Goal: Information Seeking & Learning: Learn about a topic

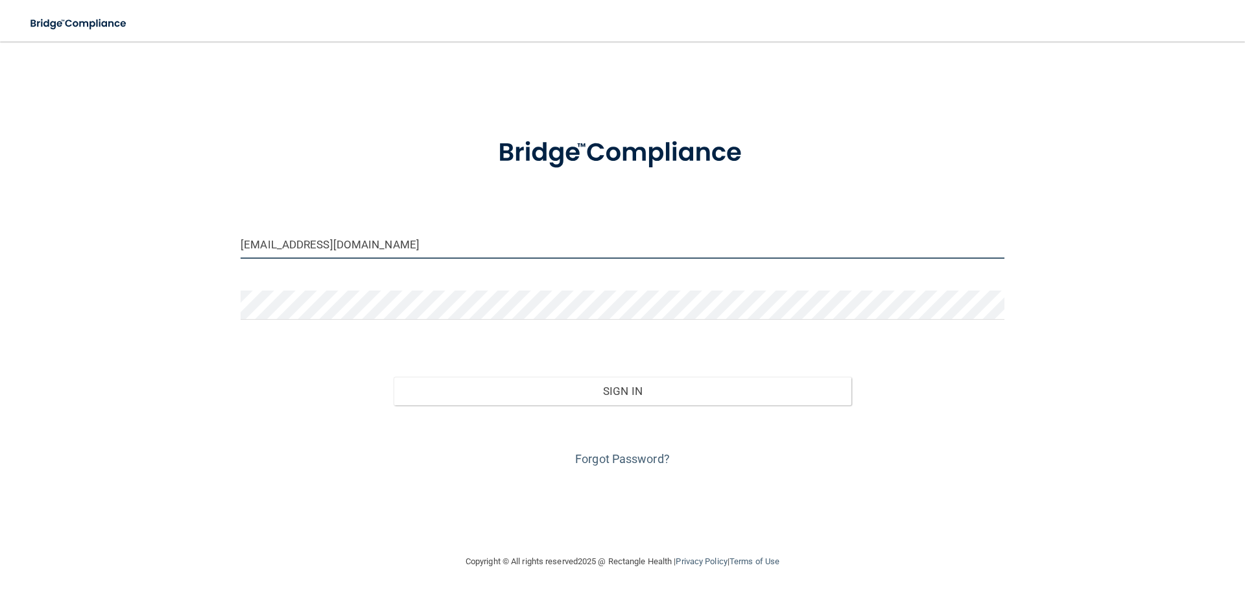
click at [448, 256] on input "[EMAIL_ADDRESS][DOMAIN_NAME]" at bounding box center [623, 244] width 764 height 29
click at [448, 258] on input "[EMAIL_ADDRESS][DOMAIN_NAME]" at bounding box center [623, 244] width 764 height 29
type input "[EMAIL_ADDRESS][DOMAIN_NAME]"
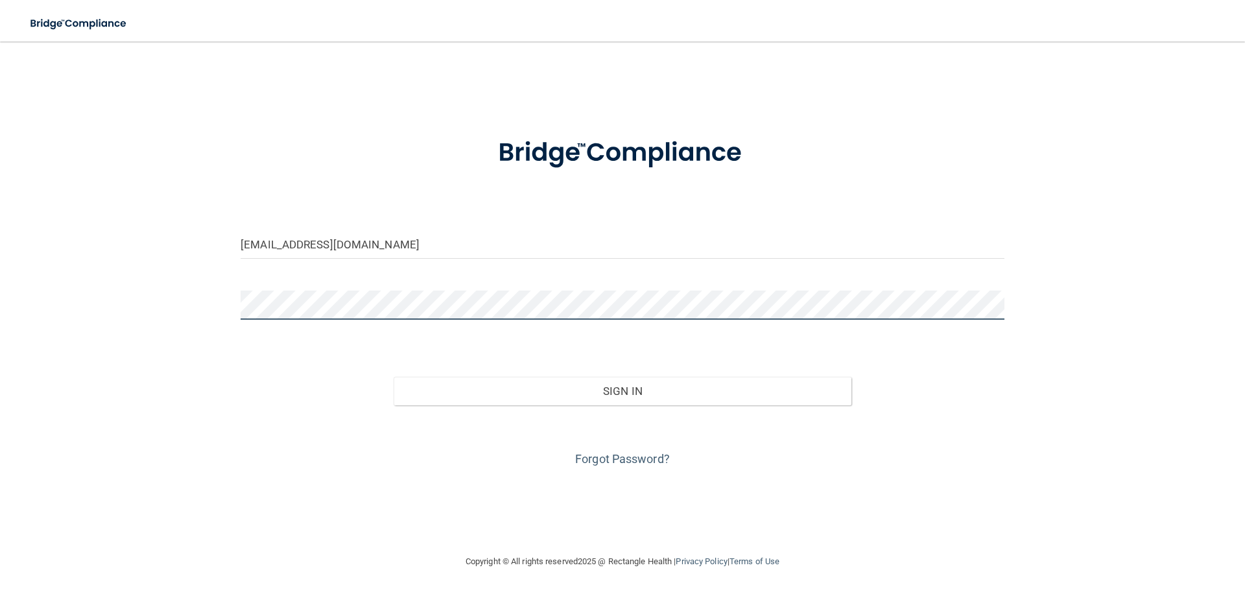
click at [394, 377] on button "Sign In" at bounding box center [623, 391] width 459 height 29
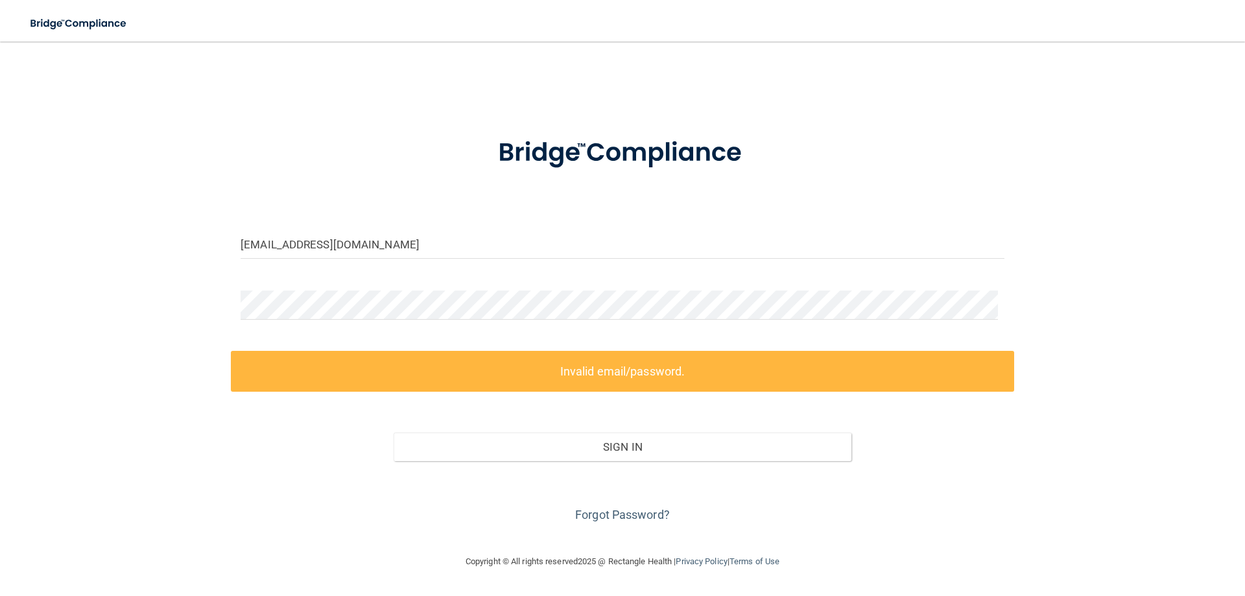
click at [472, 269] on div "[EMAIL_ADDRESS][DOMAIN_NAME]" at bounding box center [623, 249] width 784 height 39
click at [392, 259] on input "[EMAIL_ADDRESS][DOMAIN_NAME]" at bounding box center [623, 244] width 764 height 29
click at [382, 258] on input "[EMAIL_ADDRESS][DOMAIN_NAME]" at bounding box center [623, 244] width 764 height 29
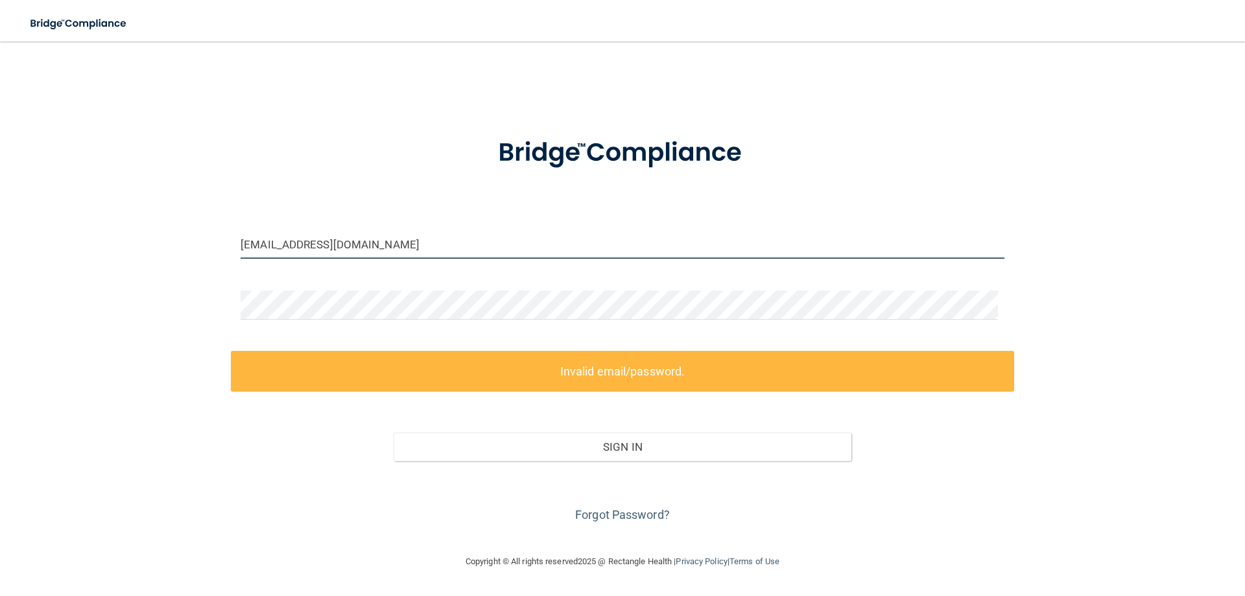
click at [416, 254] on input "[EMAIL_ADDRESS][DOMAIN_NAME]" at bounding box center [623, 244] width 764 height 29
click at [624, 522] on link "Forgot Password?" at bounding box center [622, 515] width 95 height 14
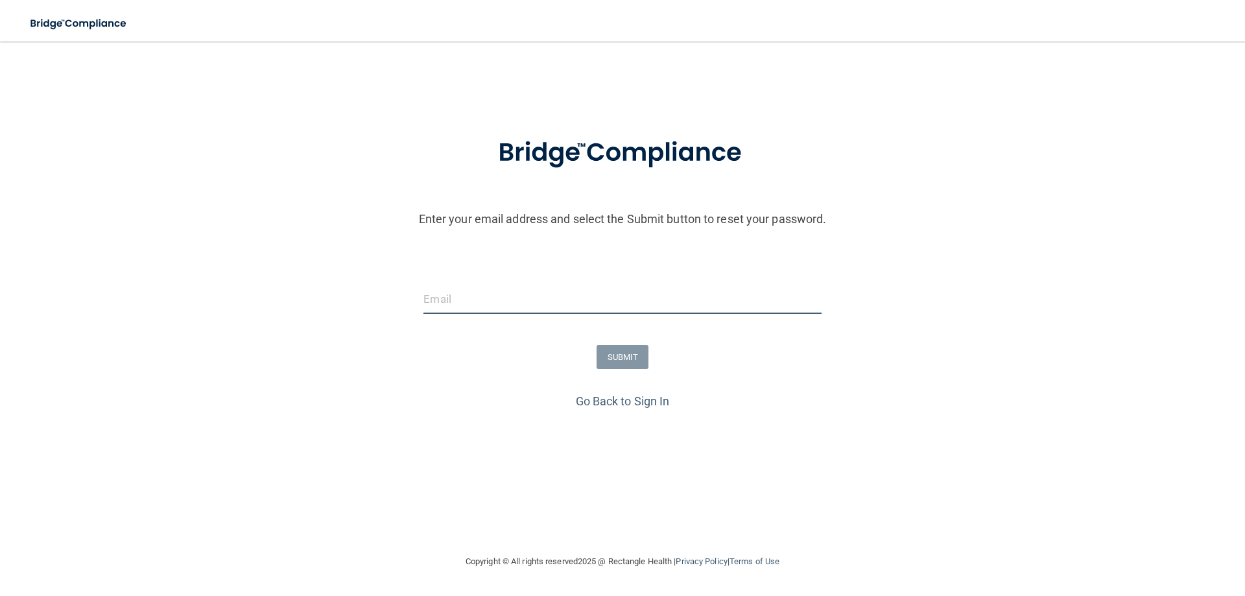
click at [509, 314] on input "email" at bounding box center [623, 299] width 398 height 29
type input "p"
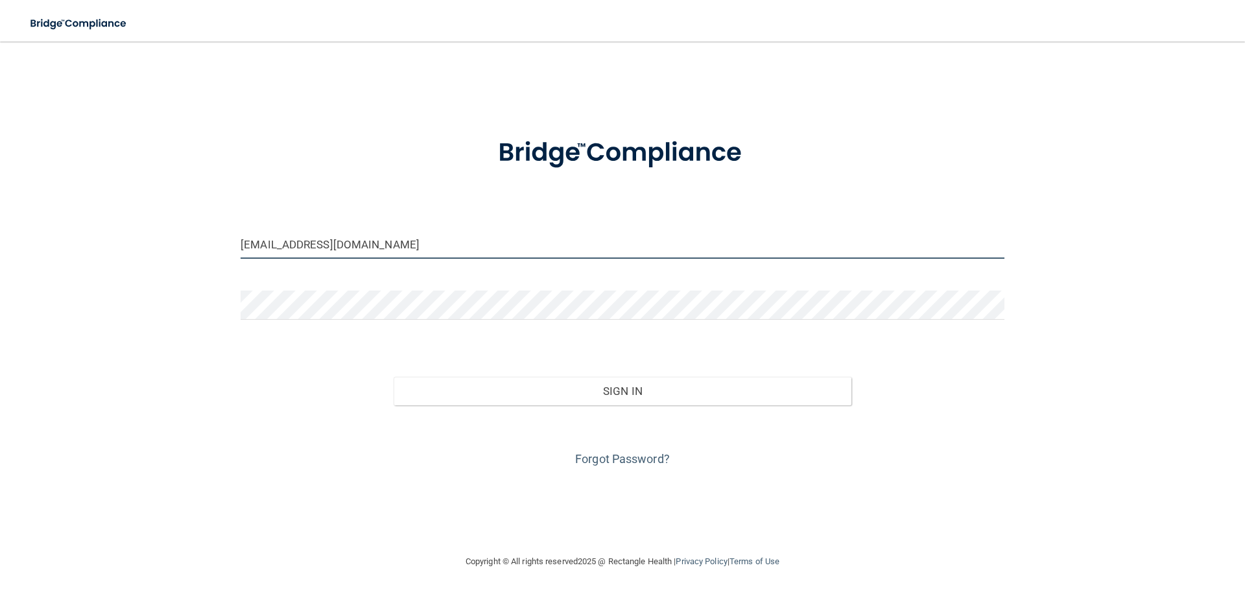
click at [400, 259] on input "[EMAIL_ADDRESS][DOMAIN_NAME]" at bounding box center [623, 244] width 764 height 29
type input "[EMAIL_ADDRESS][DOMAIN_NAME]"
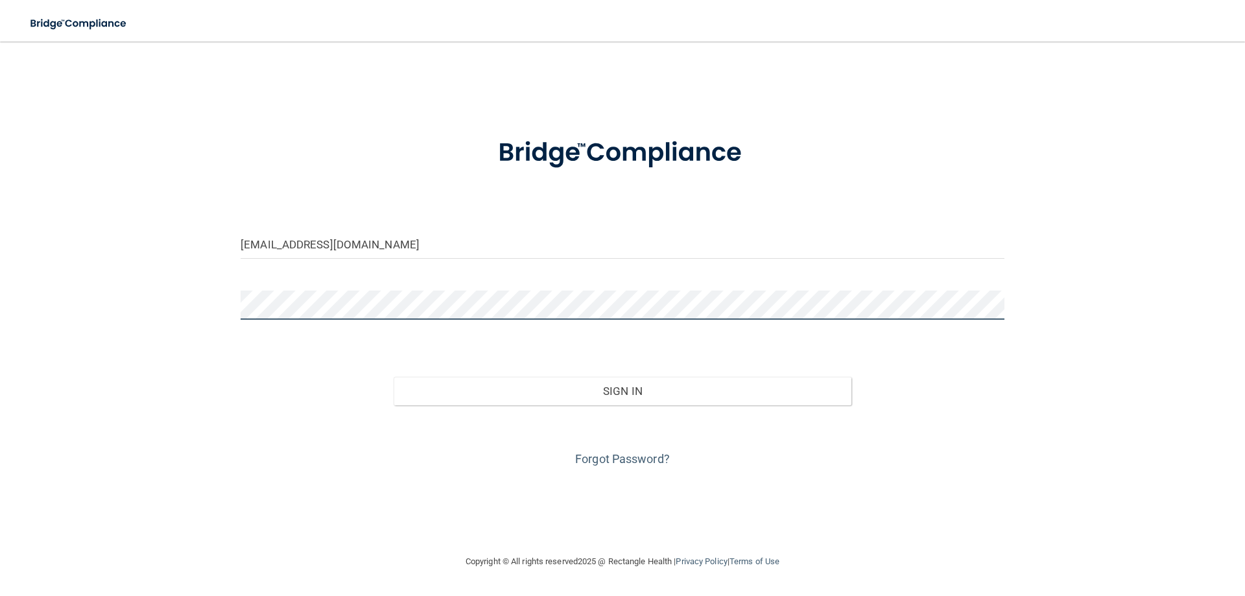
click at [394, 377] on button "Sign In" at bounding box center [623, 391] width 459 height 29
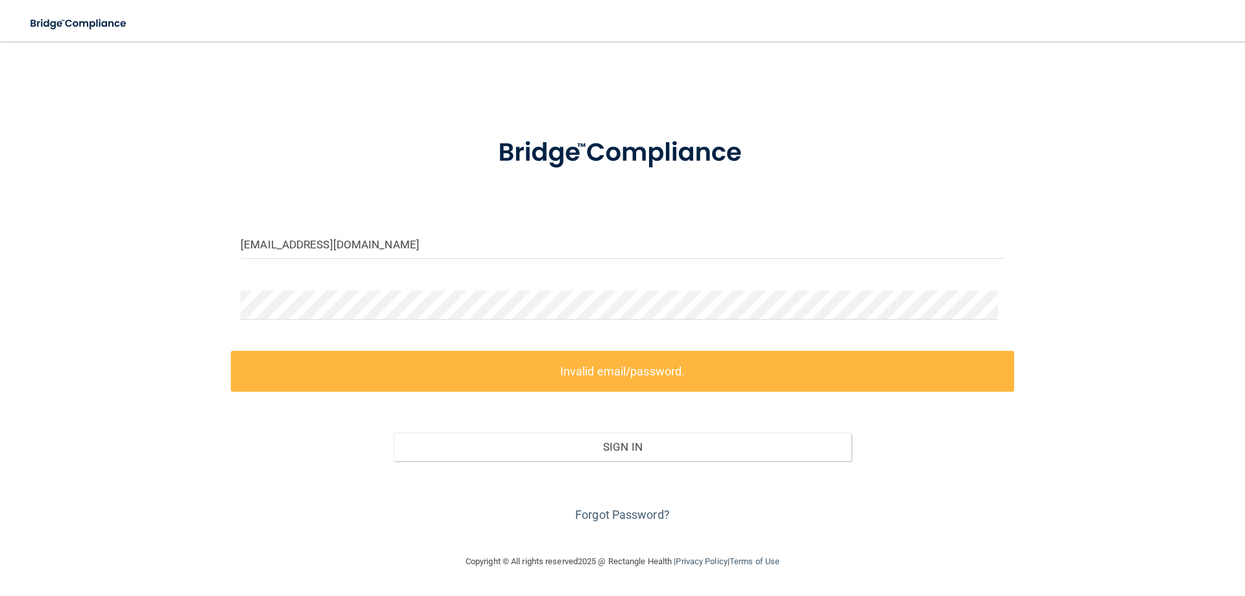
click at [603, 526] on div "Forgot Password?" at bounding box center [623, 493] width 784 height 65
click at [608, 522] on link "Forgot Password?" at bounding box center [622, 515] width 95 height 14
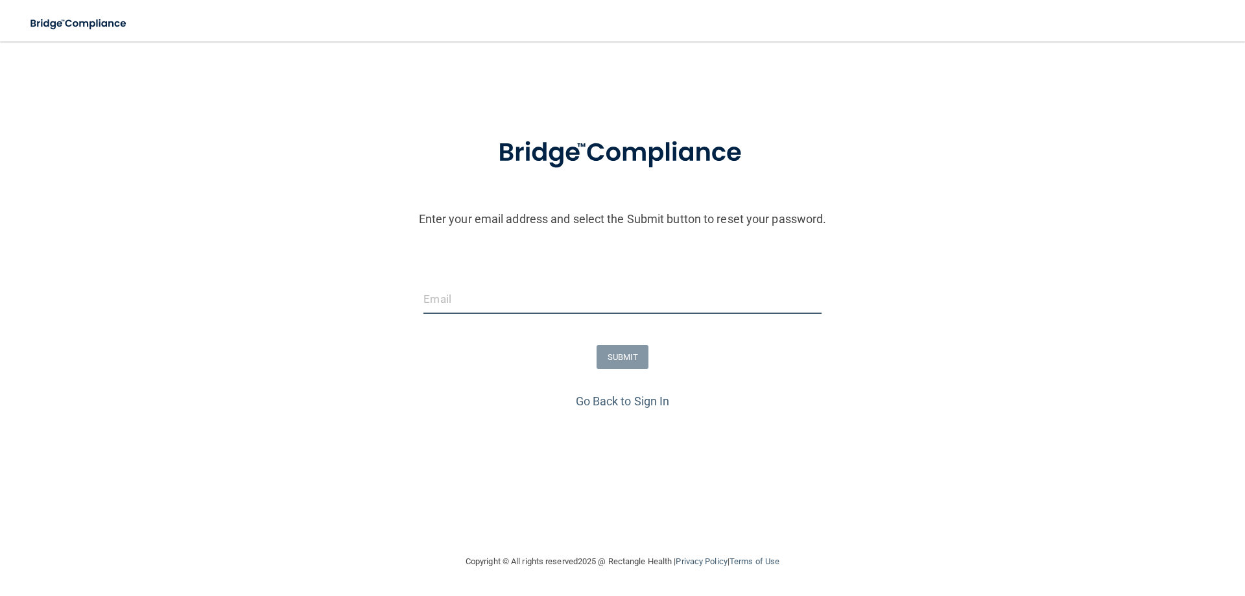
click at [424, 314] on input "email" at bounding box center [623, 299] width 398 height 29
type input "p"
type input "[EMAIL_ADDRESS][DOMAIN_NAME]"
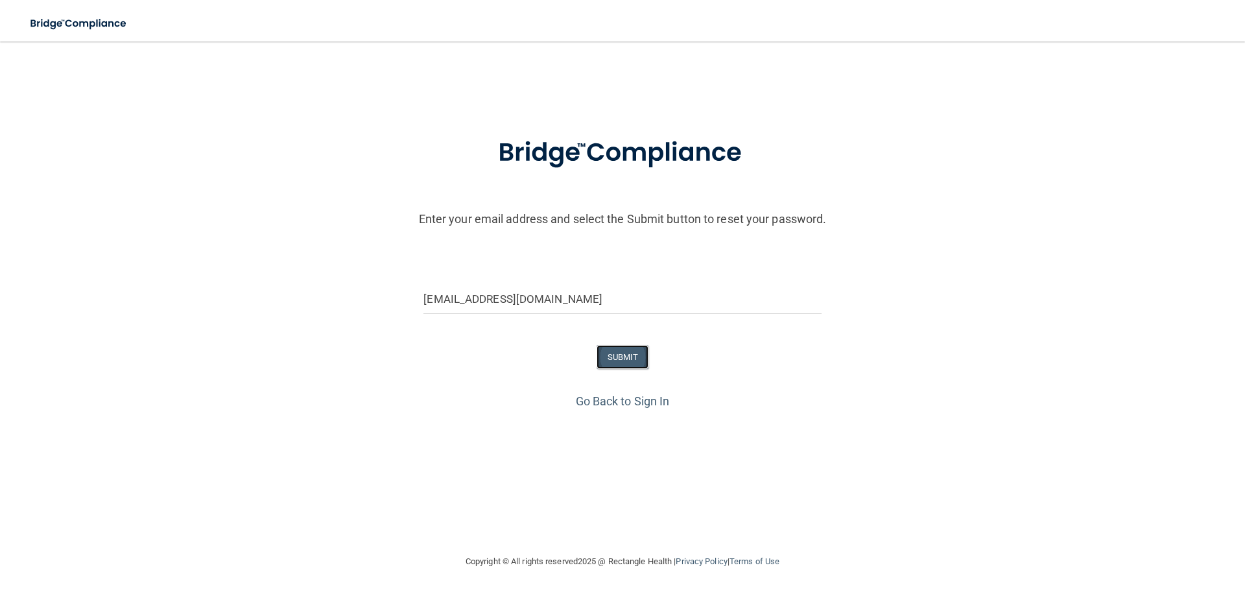
click at [638, 369] on button "SUBMIT" at bounding box center [623, 357] width 53 height 24
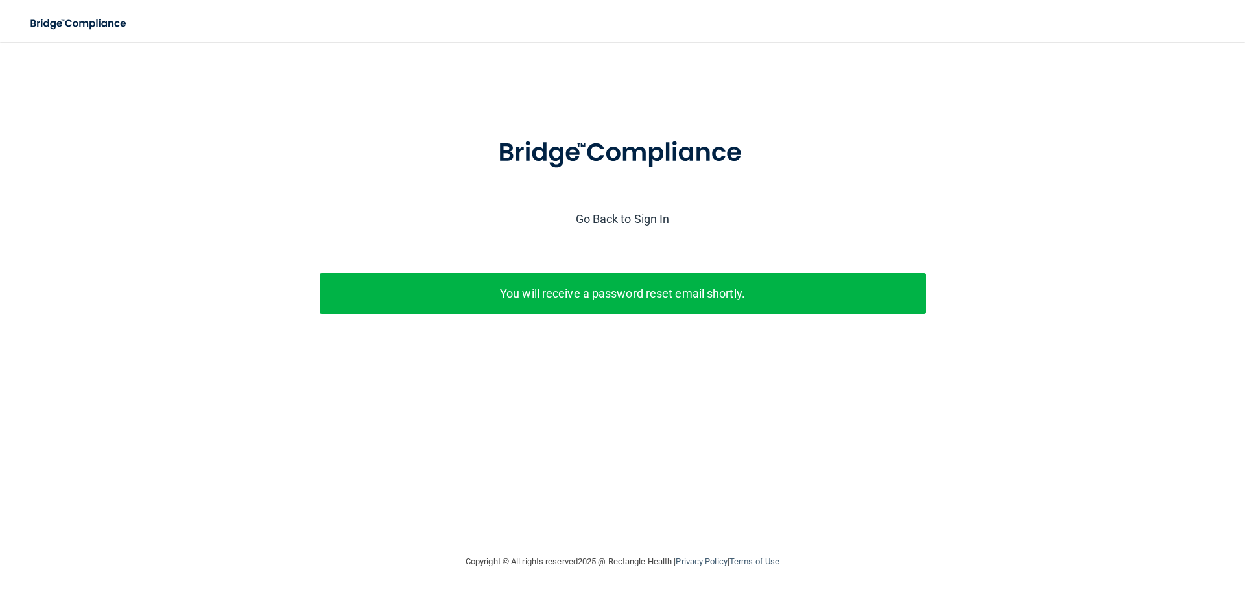
click at [591, 222] on link "Go Back to Sign In" at bounding box center [623, 219] width 94 height 14
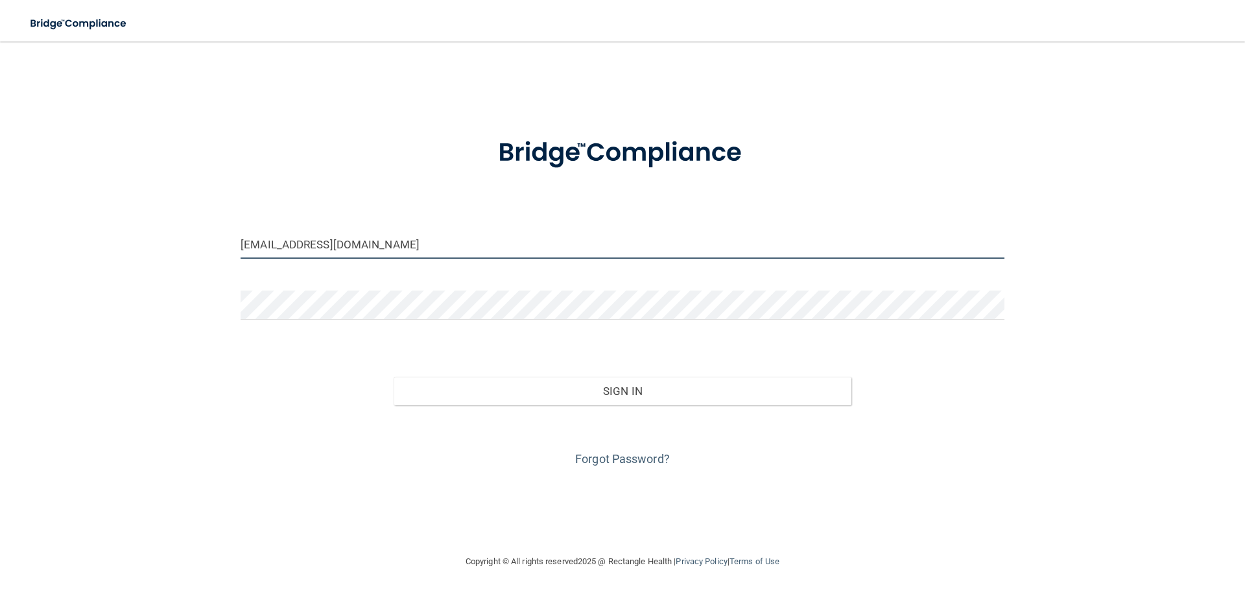
click at [385, 259] on input "[EMAIL_ADDRESS][DOMAIN_NAME]" at bounding box center [623, 244] width 764 height 29
click at [387, 259] on input "[EMAIL_ADDRESS][DOMAIN_NAME]" at bounding box center [623, 244] width 764 height 29
type input "k"
type input "[EMAIL_ADDRESS][DOMAIN_NAME]"
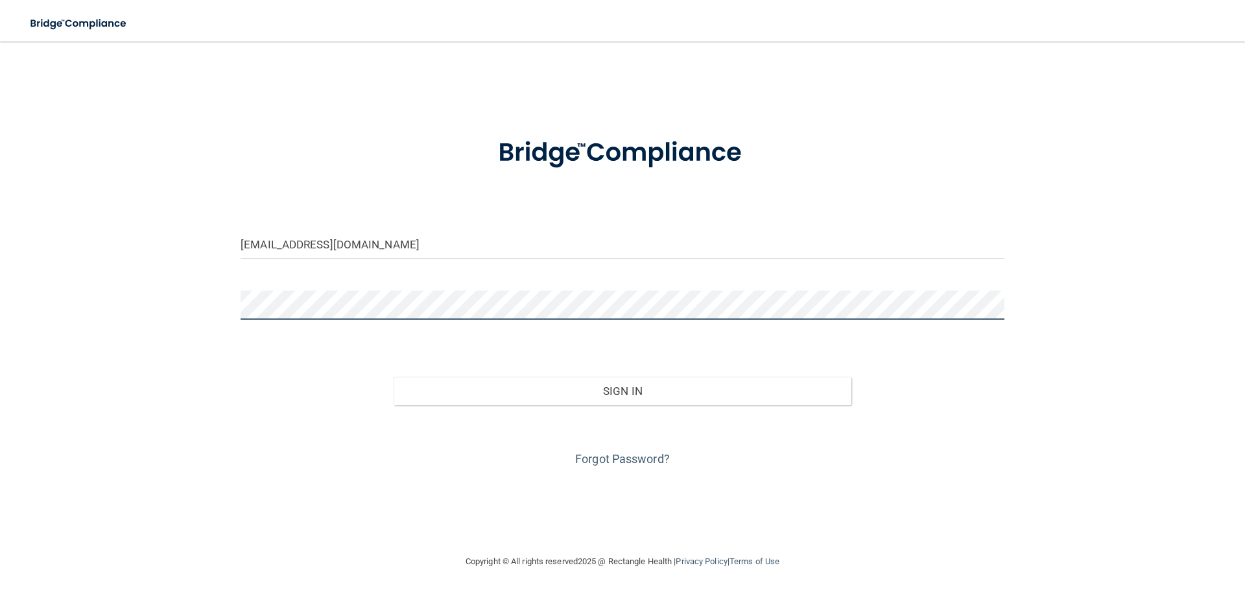
click at [394, 377] on button "Sign In" at bounding box center [623, 391] width 459 height 29
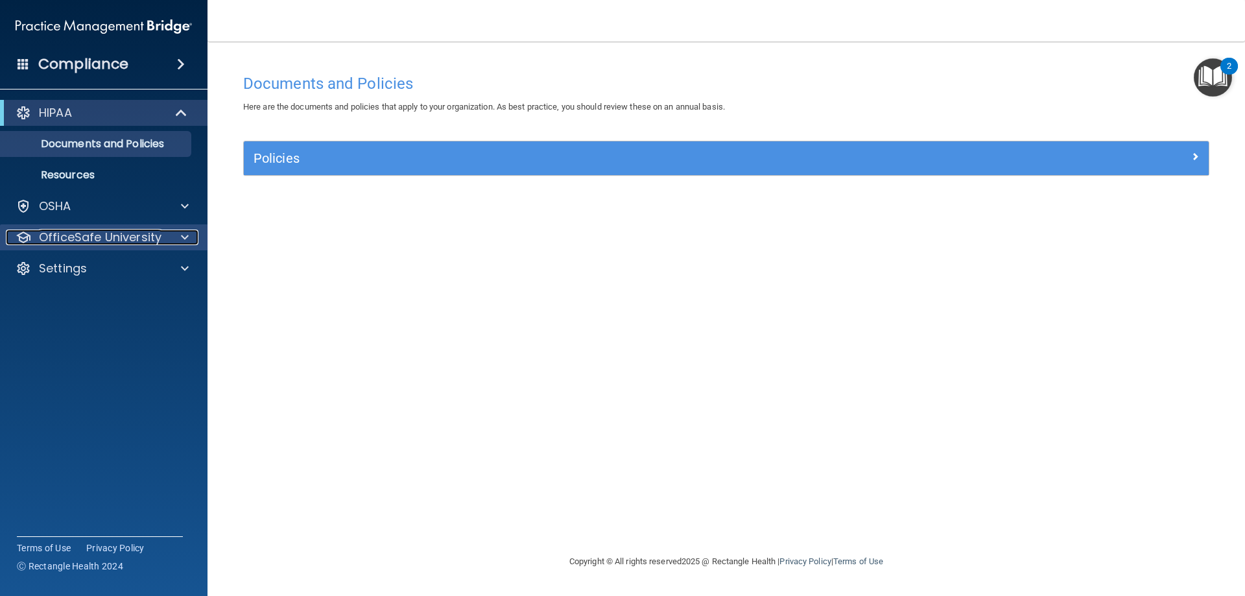
click at [187, 238] on span at bounding box center [185, 238] width 8 height 16
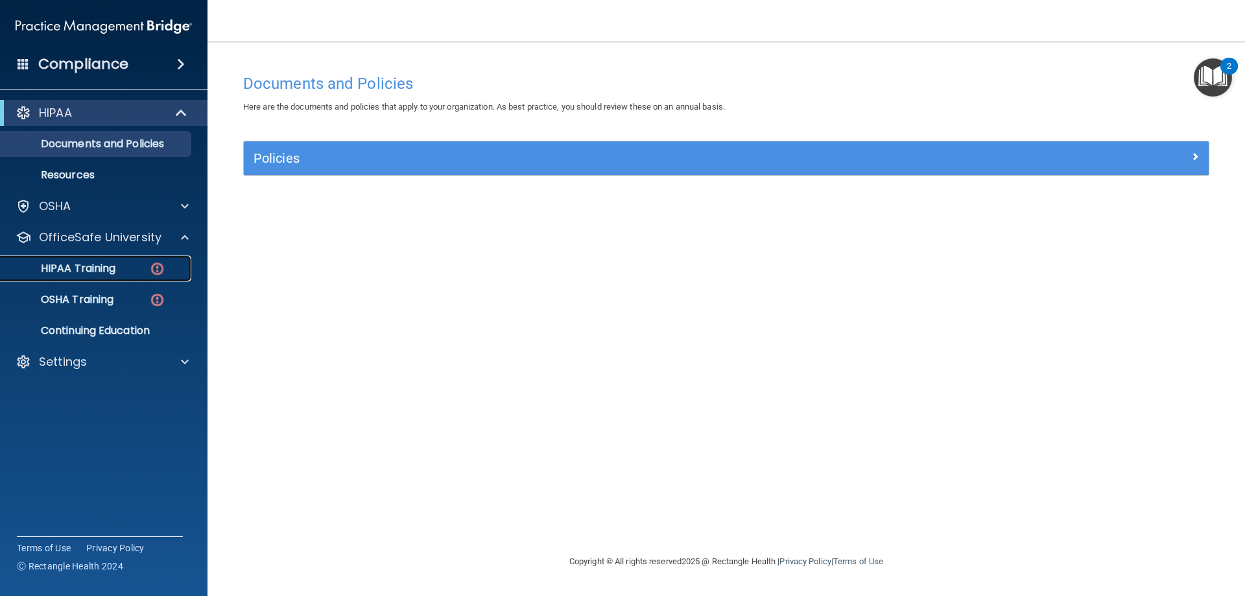
click at [104, 269] on p "HIPAA Training" at bounding box center [61, 268] width 107 height 13
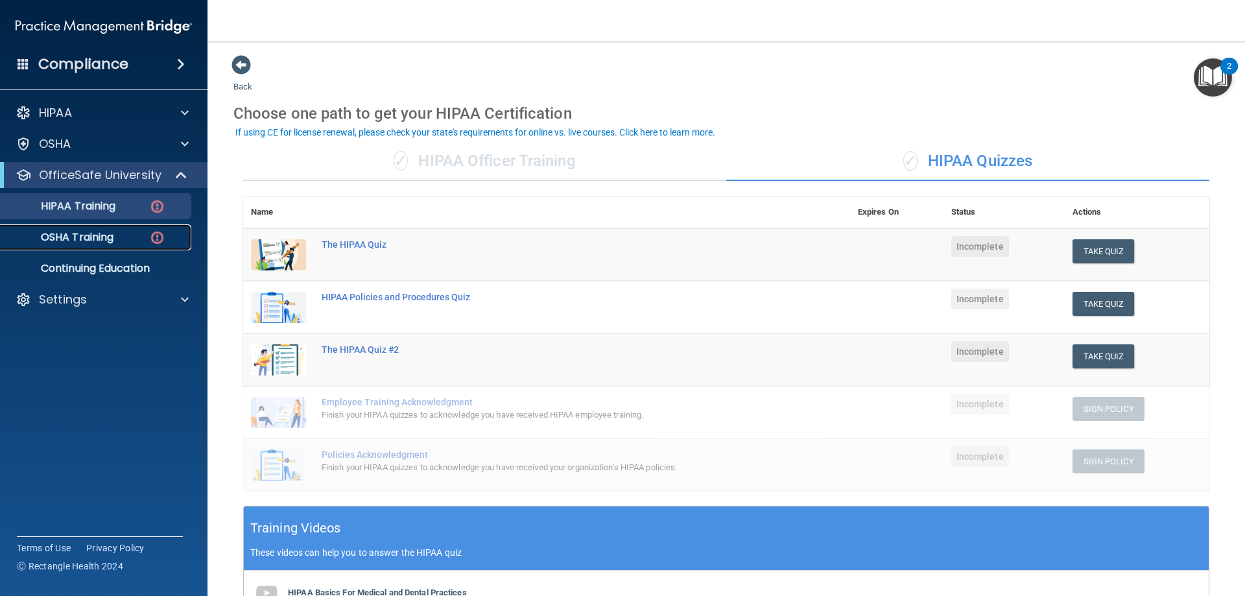
click at [77, 235] on p "OSHA Training" at bounding box center [60, 237] width 105 height 13
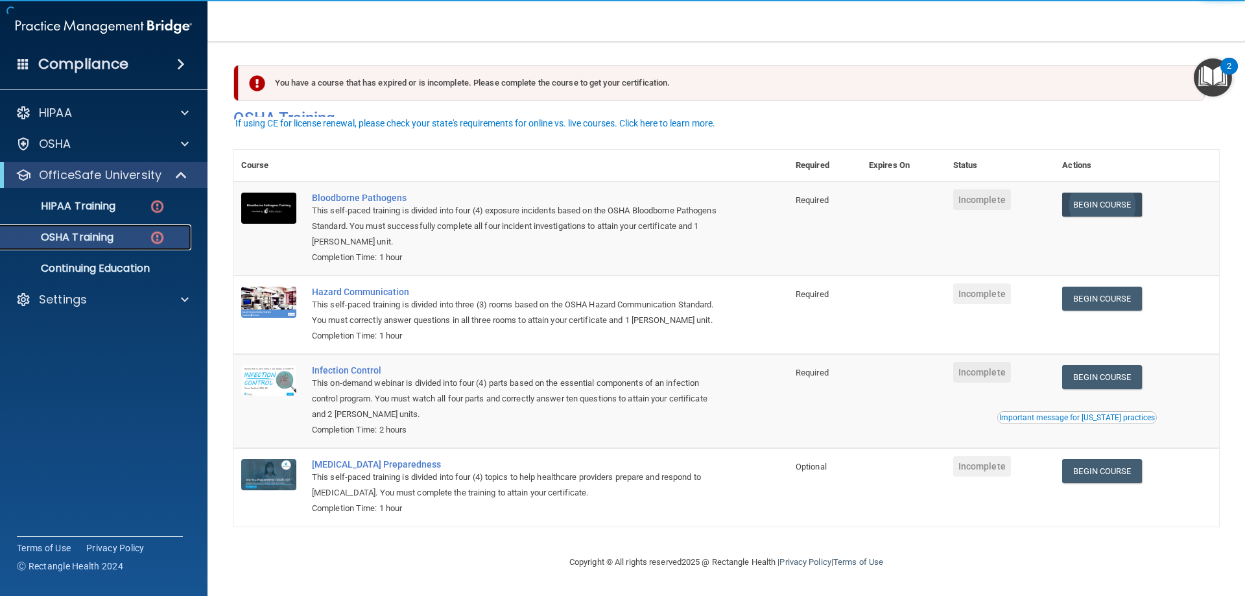
scroll to position [16, 0]
